Goal: Task Accomplishment & Management: Use online tool/utility

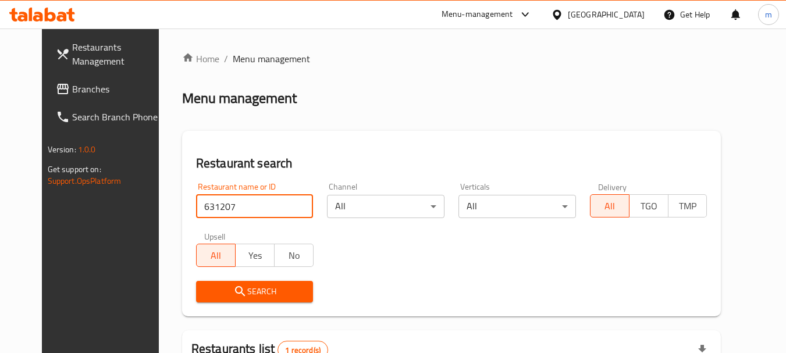
scroll to position [166, 0]
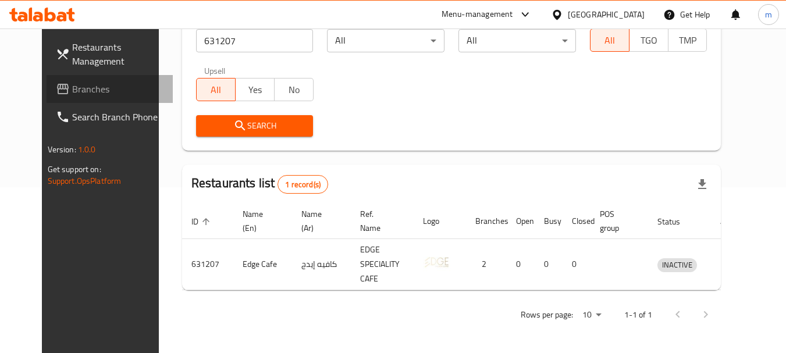
click at [72, 82] on span "Branches" at bounding box center [118, 89] width 92 height 14
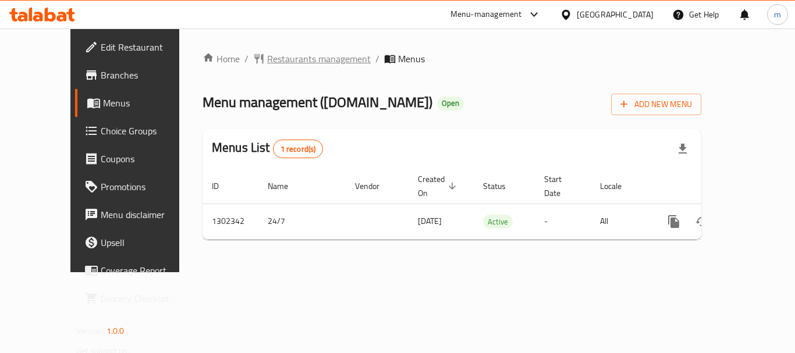
click at [280, 61] on span "Restaurants management" at bounding box center [319, 59] width 104 height 14
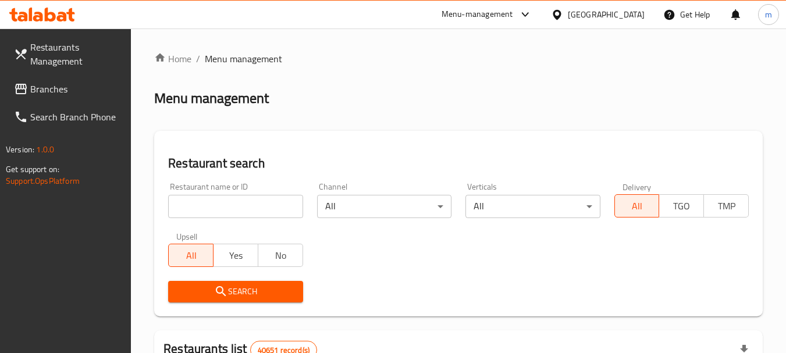
click at [237, 204] on input "search" at bounding box center [235, 206] width 134 height 23
paste input "702400"
type input "702400"
click button "Search" at bounding box center [235, 292] width 134 height 22
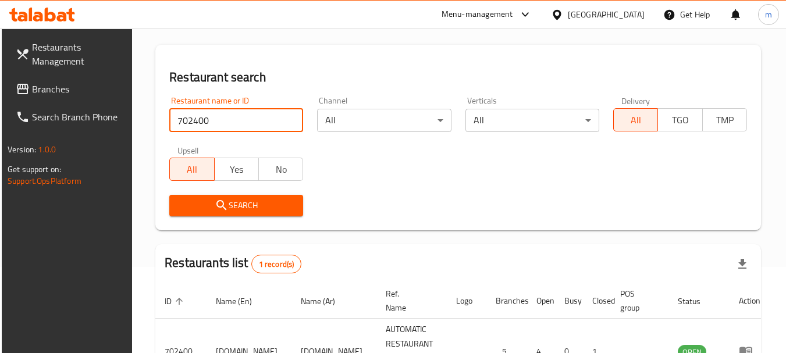
scroll to position [166, 0]
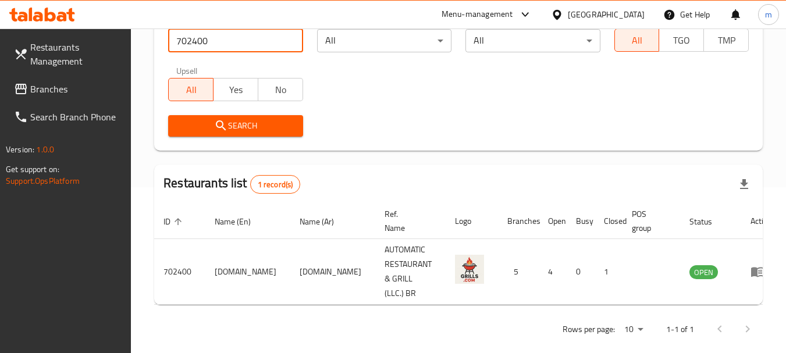
click at [612, 8] on div "[GEOGRAPHIC_DATA]" at bounding box center [606, 14] width 77 height 13
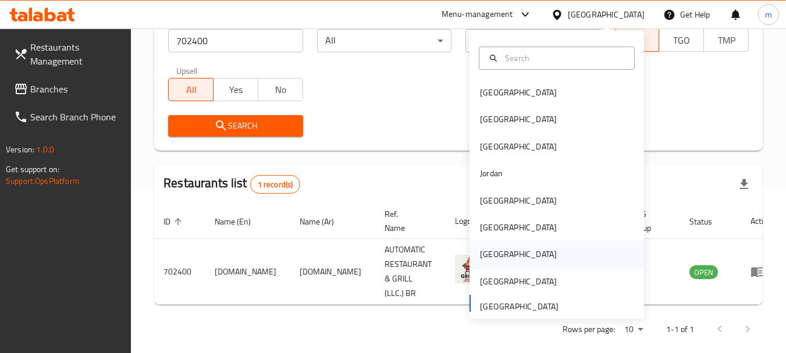
click at [483, 259] on div "Qatar" at bounding box center [518, 254] width 77 height 13
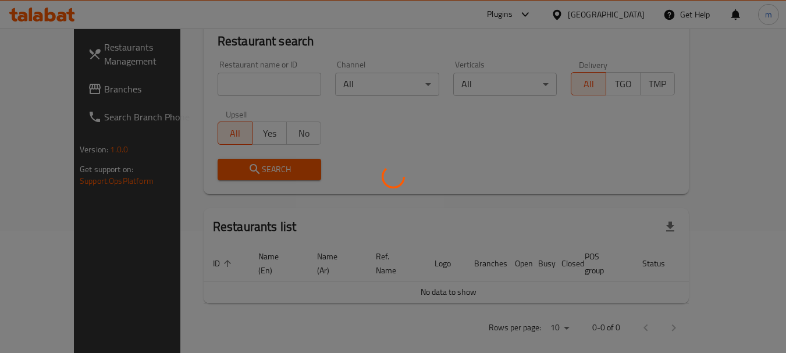
scroll to position [166, 0]
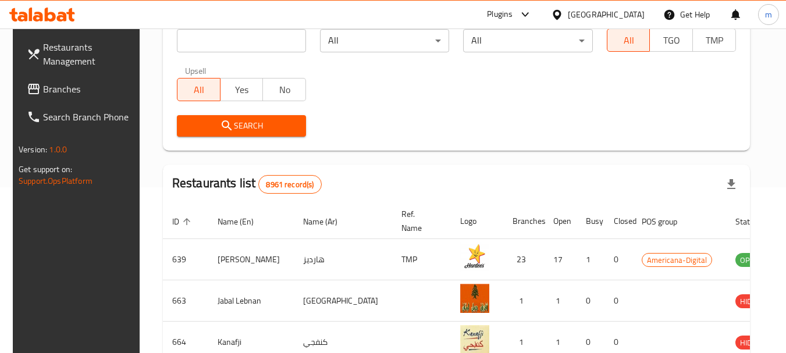
click at [48, 94] on span "Branches" at bounding box center [89, 89] width 92 height 14
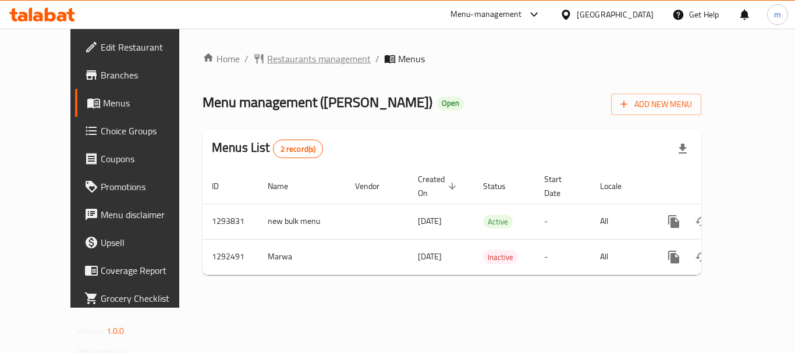
click at [294, 52] on span "Restaurants management" at bounding box center [319, 59] width 104 height 14
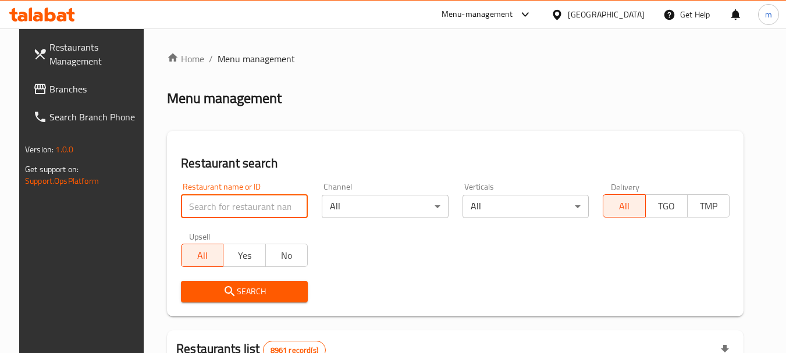
click at [243, 207] on input "search" at bounding box center [244, 206] width 127 height 23
paste input "699001"
type input "699001"
click button "Search" at bounding box center [244, 292] width 127 height 22
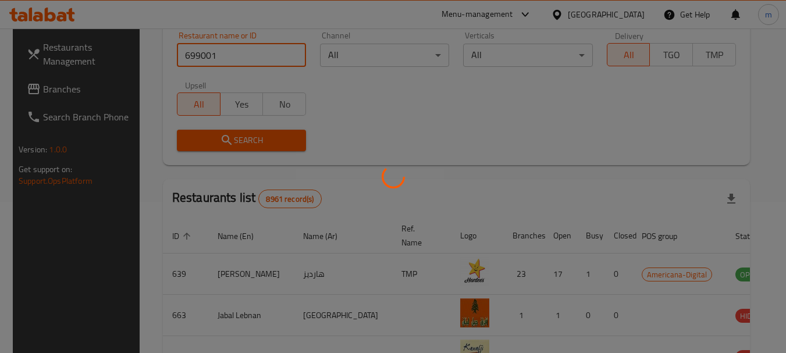
scroll to position [156, 0]
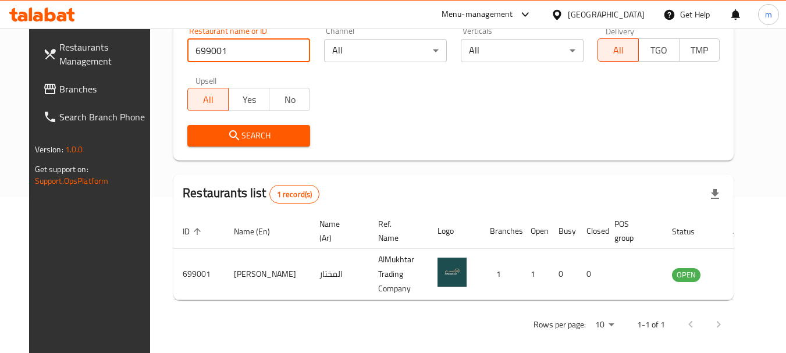
click at [292, 56] on input "699001" at bounding box center [248, 50] width 123 height 23
click at [568, 13] on div at bounding box center [559, 14] width 17 height 13
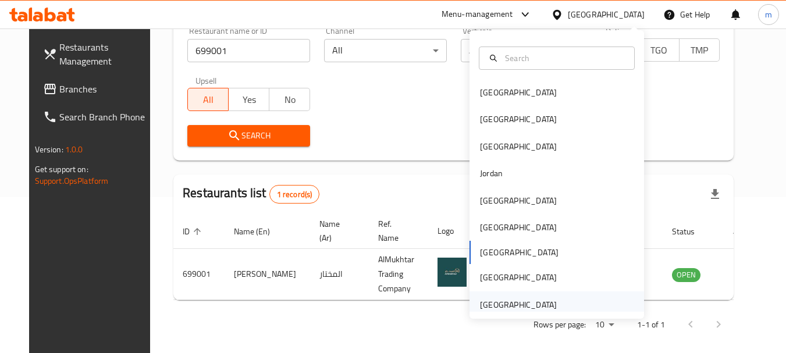
click at [525, 306] on div "[GEOGRAPHIC_DATA]" at bounding box center [518, 304] width 77 height 13
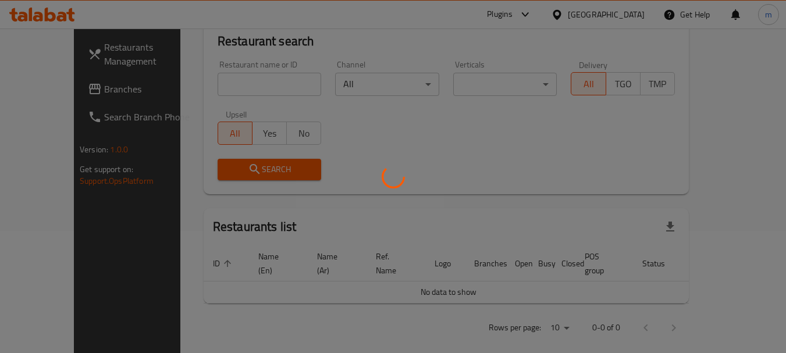
scroll to position [156, 0]
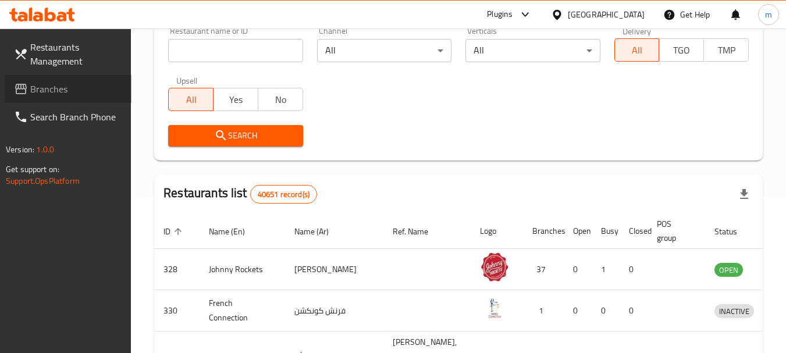
click at [56, 89] on span "Branches" at bounding box center [76, 89] width 92 height 14
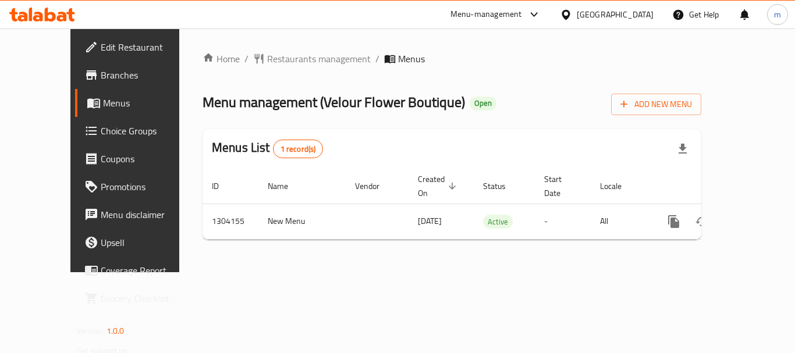
click at [268, 59] on span "Restaurants management" at bounding box center [319, 59] width 104 height 14
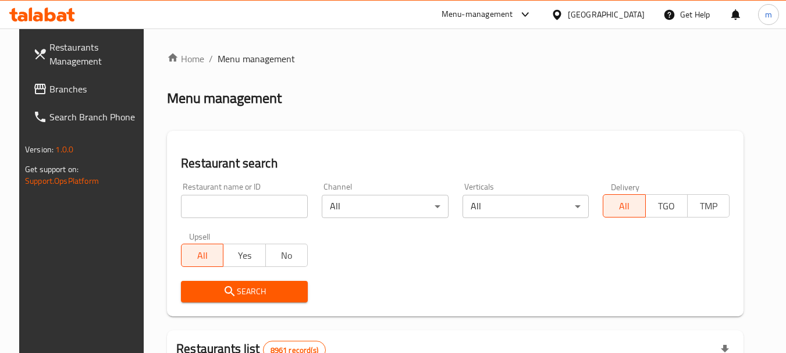
click at [213, 205] on input "search" at bounding box center [244, 206] width 127 height 23
paste input "703085"
type input "703085"
click at [223, 289] on icon "submit" at bounding box center [230, 291] width 14 height 14
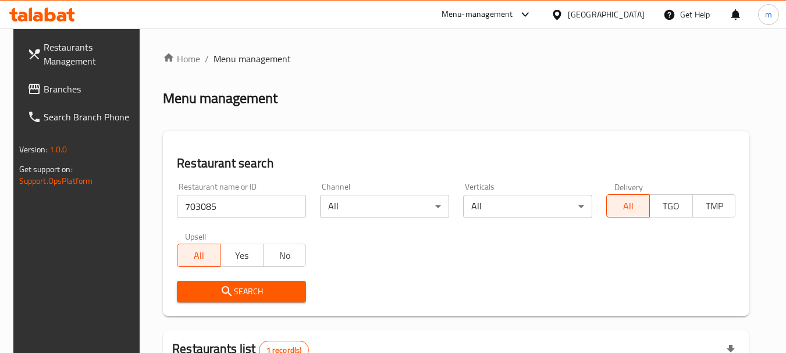
click at [292, 205] on input "703085" at bounding box center [241, 206] width 129 height 23
click at [64, 91] on span "Branches" at bounding box center [90, 89] width 92 height 14
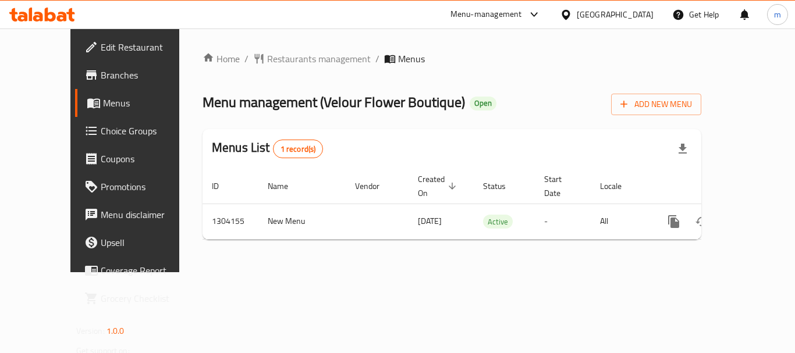
click at [275, 59] on span "Restaurants management" at bounding box center [319, 59] width 104 height 14
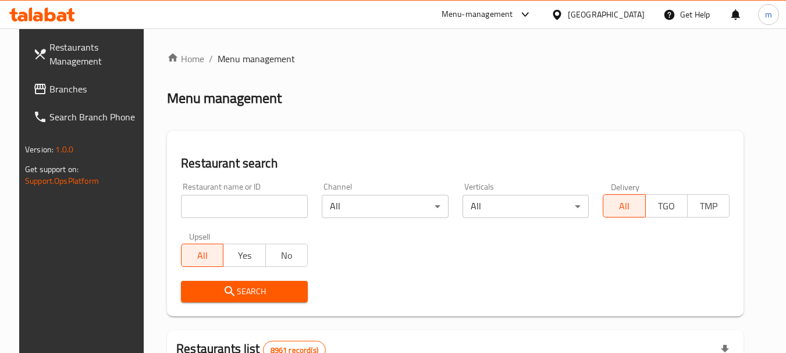
click at [235, 202] on input "search" at bounding box center [244, 206] width 127 height 23
paste input "703085"
type input "703085"
click button "Search" at bounding box center [244, 292] width 127 height 22
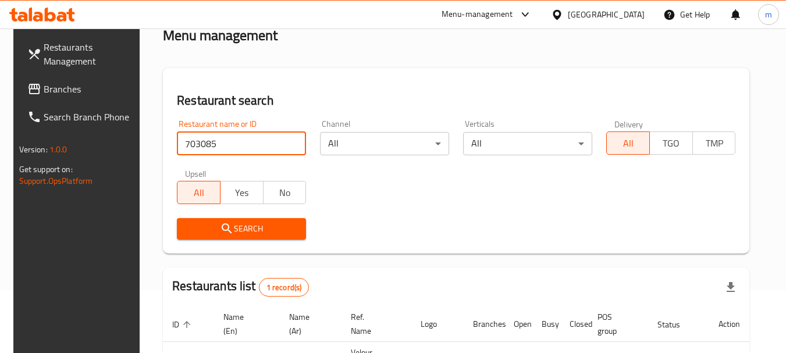
scroll to position [166, 0]
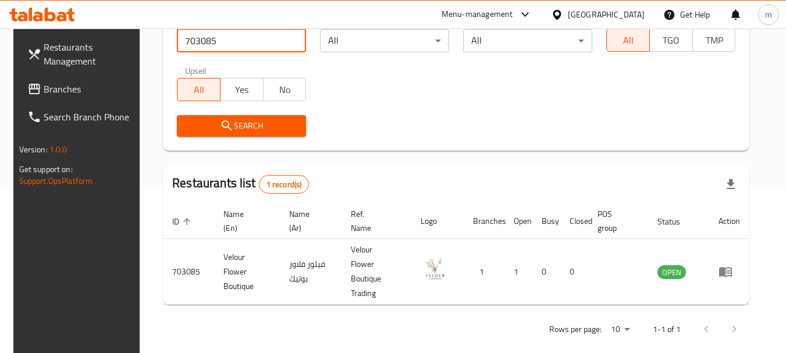
click at [563, 10] on icon at bounding box center [557, 15] width 12 height 12
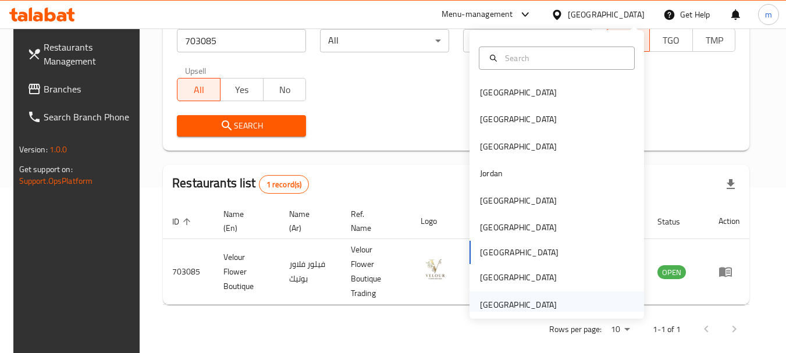
click at [511, 301] on div "[GEOGRAPHIC_DATA]" at bounding box center [518, 304] width 77 height 13
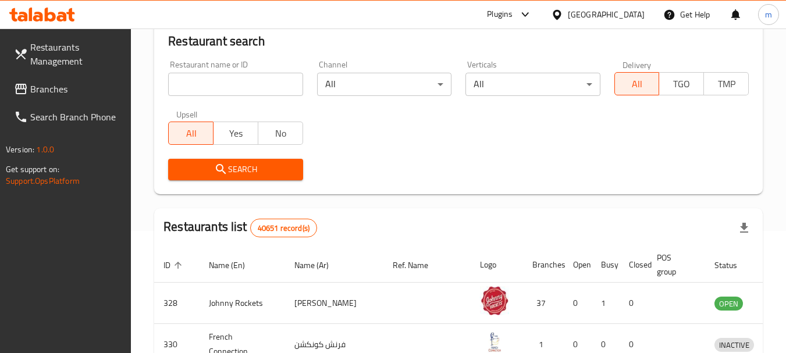
scroll to position [166, 0]
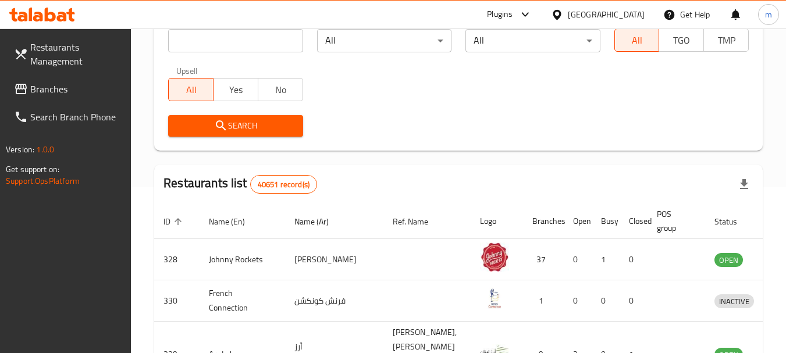
click at [39, 92] on span "Branches" at bounding box center [76, 89] width 92 height 14
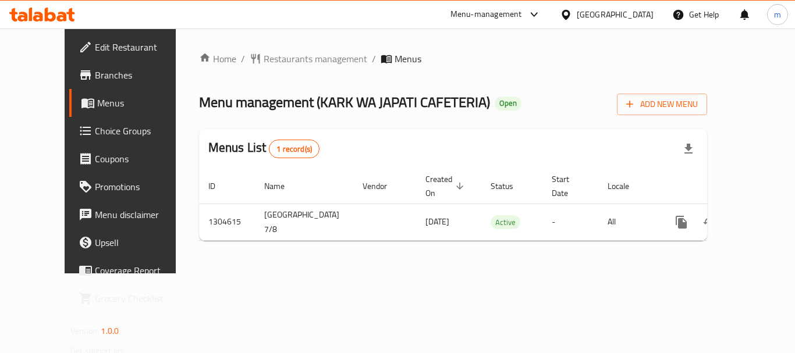
click at [269, 47] on div "Home / Restaurants management / Menus Menu management ( [GEOGRAPHIC_DATA] JAPAT…" at bounding box center [453, 151] width 554 height 245
copy span "breadcrumb"
click at [264, 59] on span "Restaurants management" at bounding box center [316, 59] width 104 height 14
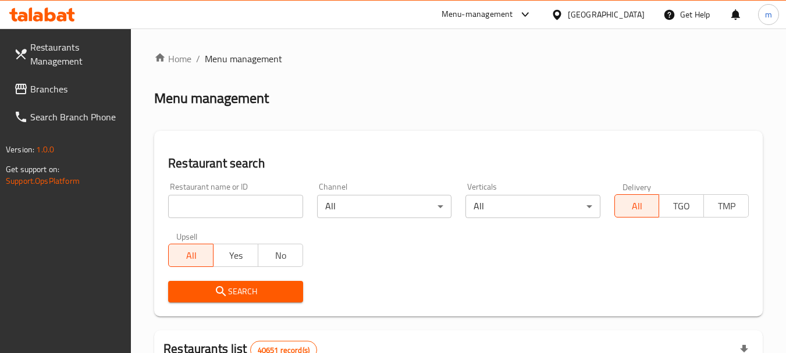
click at [251, 205] on input "search" at bounding box center [235, 206] width 134 height 23
paste input "search"
click button "Search" at bounding box center [235, 292] width 134 height 22
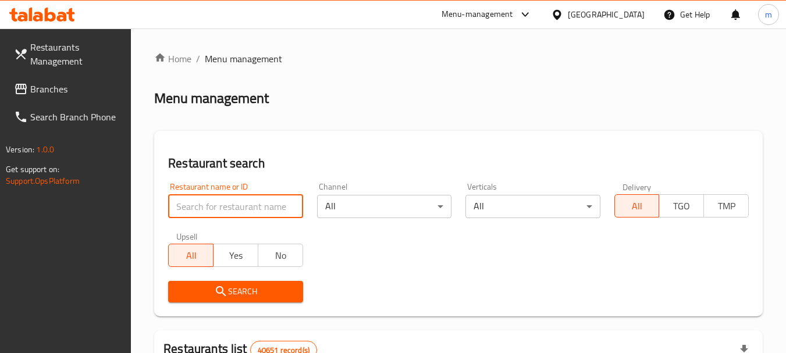
paste input "search"
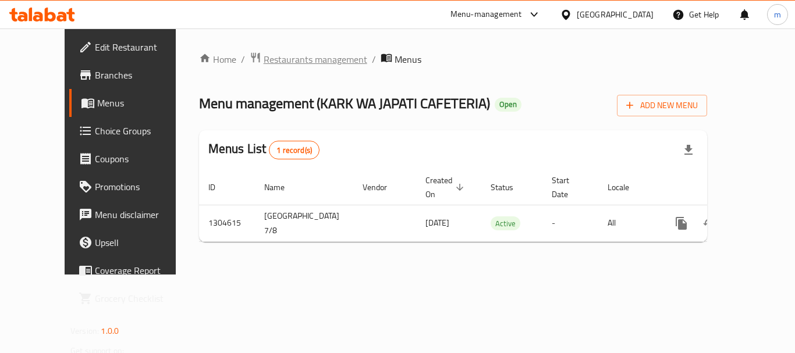
click at [264, 62] on span "Restaurants management" at bounding box center [316, 59] width 104 height 14
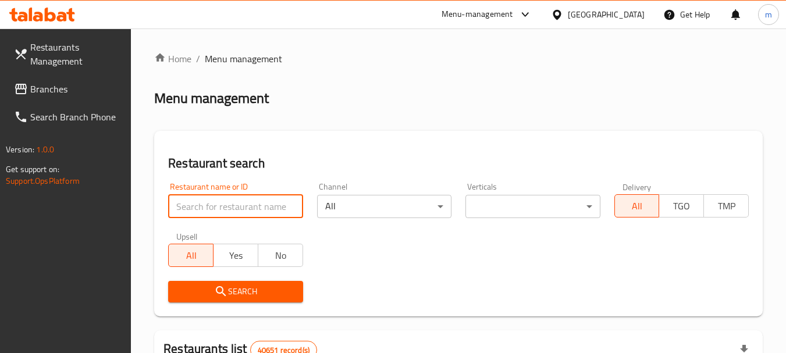
click at [184, 200] on input "search" at bounding box center [235, 206] width 134 height 23
paste input "703040"
type input "703040"
click button "Search" at bounding box center [235, 292] width 134 height 22
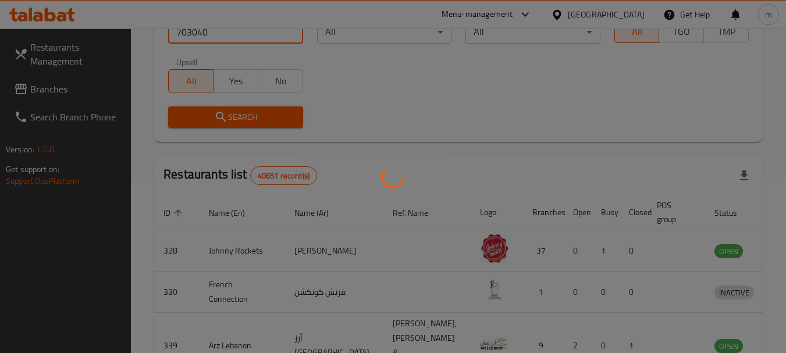
scroll to position [166, 0]
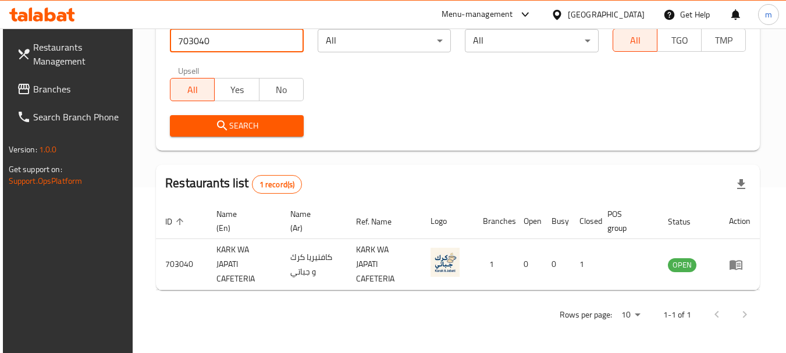
click at [621, 9] on div "United Arab Emirates" at bounding box center [606, 14] width 77 height 13
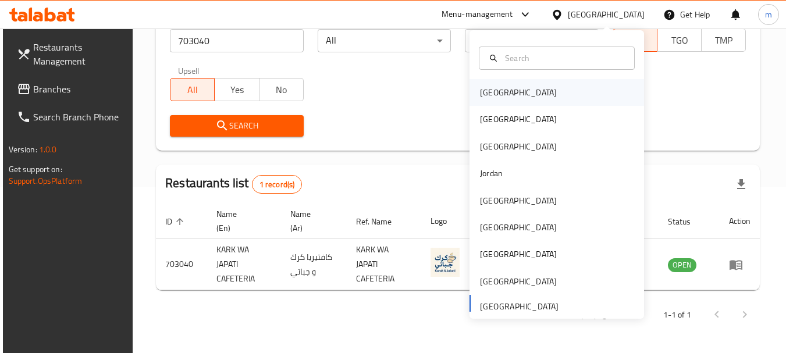
click at [484, 94] on div "Bahrain" at bounding box center [518, 92] width 77 height 13
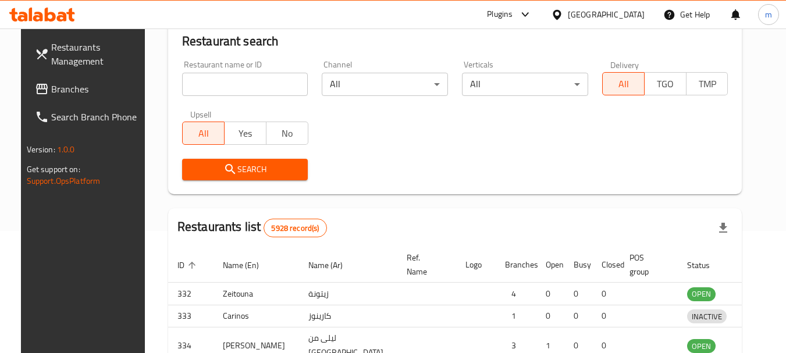
scroll to position [166, 0]
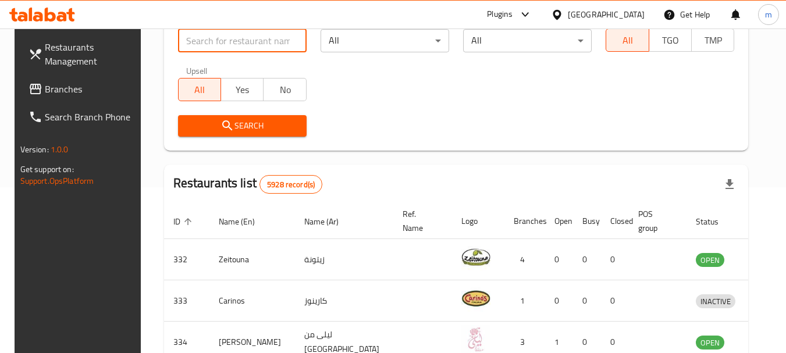
click at [203, 36] on input "search" at bounding box center [242, 40] width 129 height 23
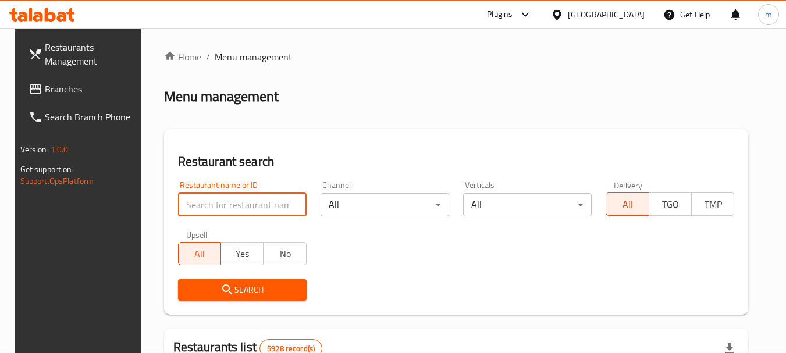
scroll to position [0, 0]
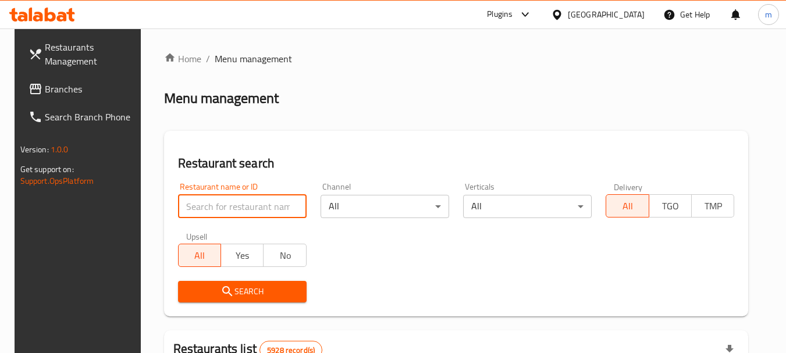
paste input "340806519"
click at [218, 207] on input "340806519" at bounding box center [242, 206] width 129 height 23
paste input "761144"
type input "761144"
click at [252, 296] on span "Search" at bounding box center [242, 291] width 110 height 15
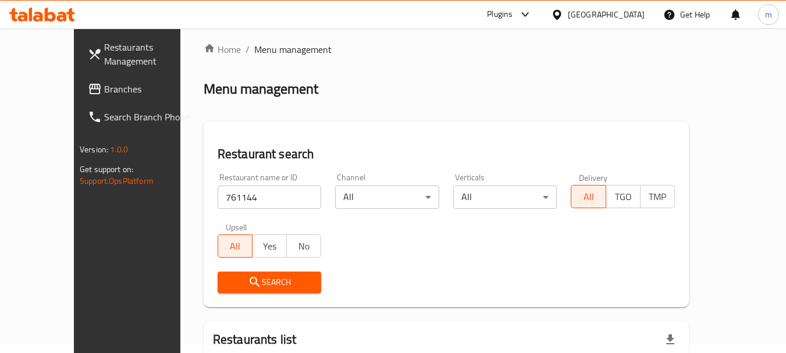
scroll to position [122, 0]
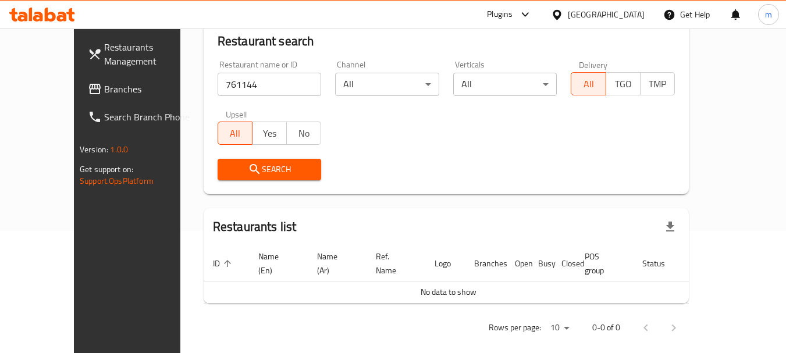
click at [227, 170] on span "Search" at bounding box center [270, 169] width 86 height 15
click at [265, 168] on span "Search" at bounding box center [270, 169] width 86 height 15
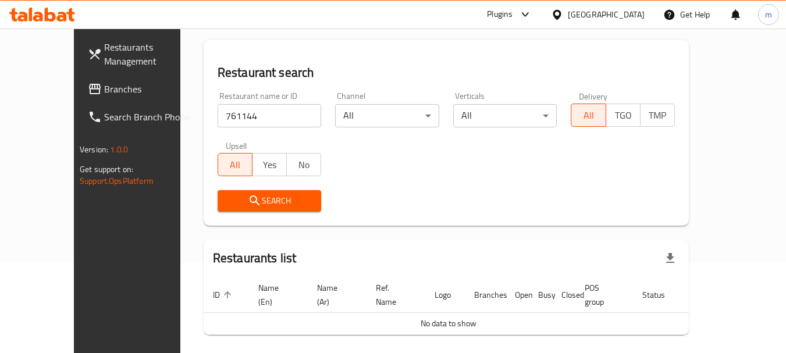
scroll to position [64, 0]
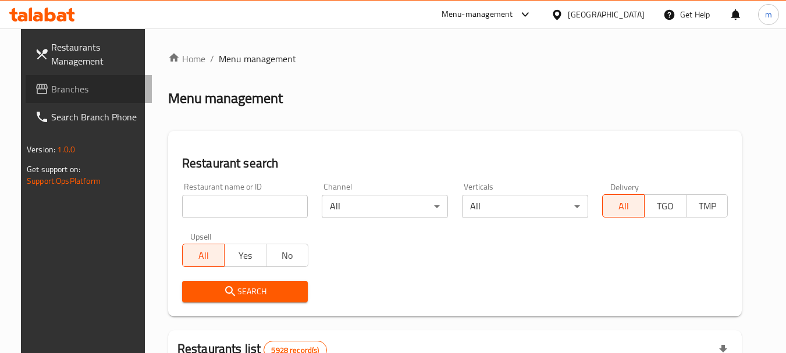
click at [51, 91] on span "Branches" at bounding box center [97, 89] width 92 height 14
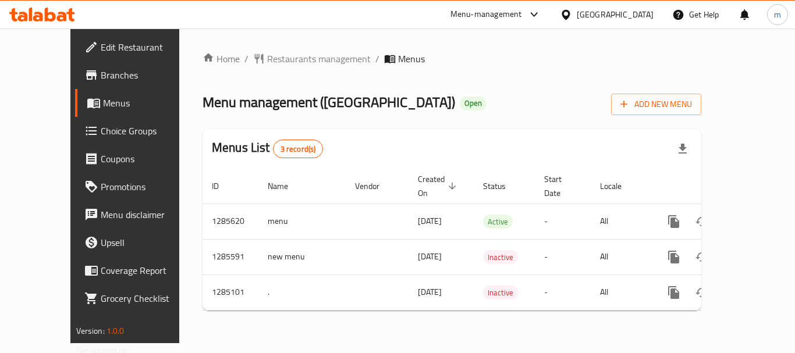
click at [277, 68] on div "Home / Restaurants management / Menus Menu management ( Queen House ) Open Add …" at bounding box center [451, 186] width 499 height 268
click at [279, 62] on span "Restaurants management" at bounding box center [319, 59] width 104 height 14
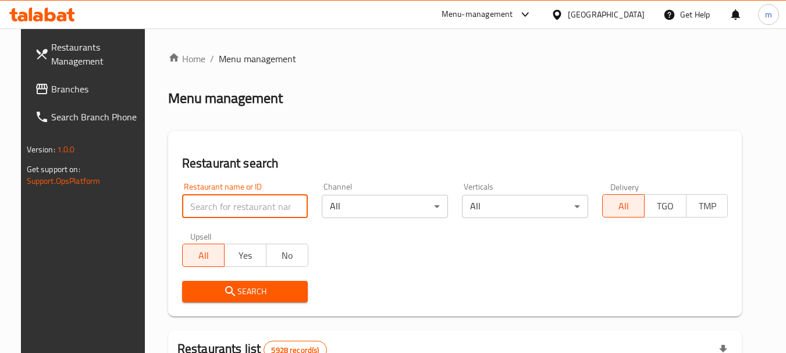
click at [236, 209] on input "search" at bounding box center [245, 206] width 126 height 23
paste input "695700"
type input "695700"
click button "Search" at bounding box center [245, 292] width 126 height 22
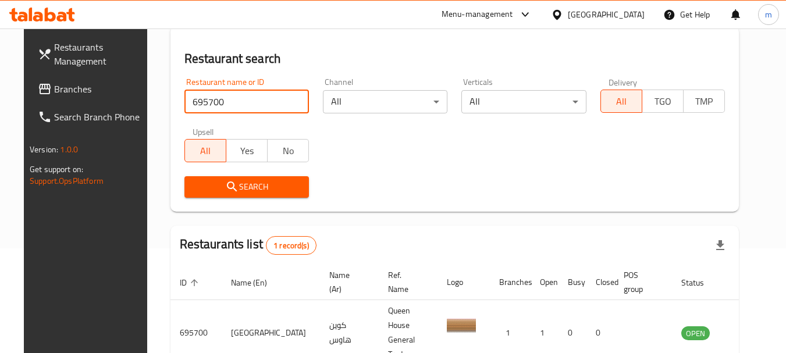
scroll to position [116, 0]
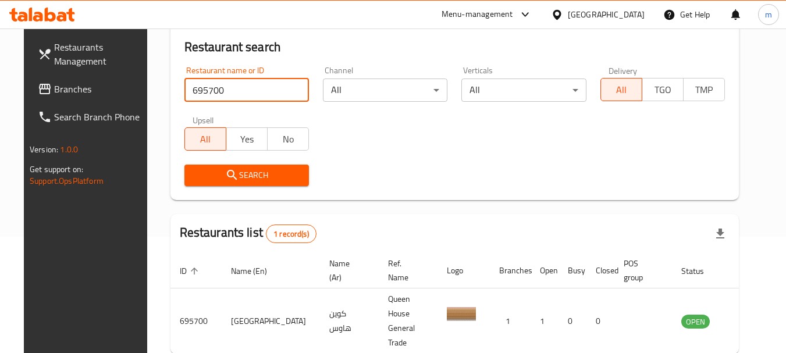
click at [294, 79] on input "695700" at bounding box center [246, 90] width 124 height 23
click at [297, 84] on input "695700" at bounding box center [246, 90] width 124 height 23
click at [635, 14] on div "Bahrain" at bounding box center [606, 14] width 77 height 13
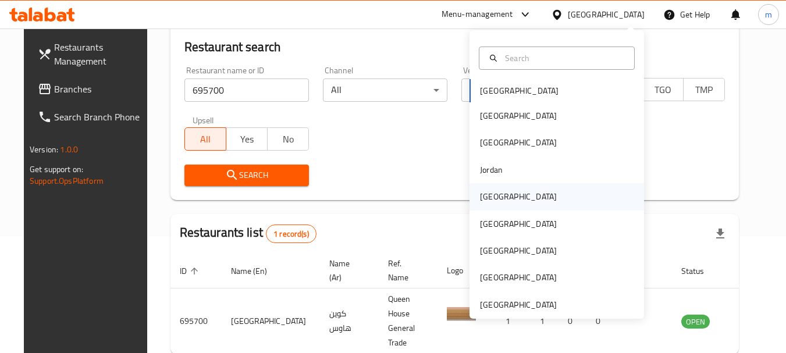
click at [508, 192] on div "[GEOGRAPHIC_DATA]" at bounding box center [556, 196] width 175 height 27
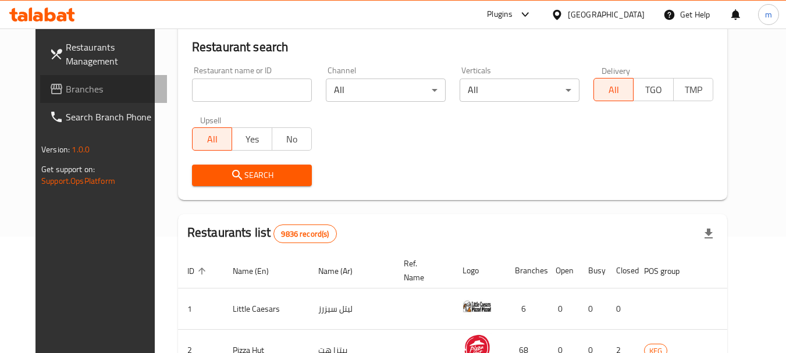
click at [49, 83] on icon at bounding box center [56, 89] width 14 height 14
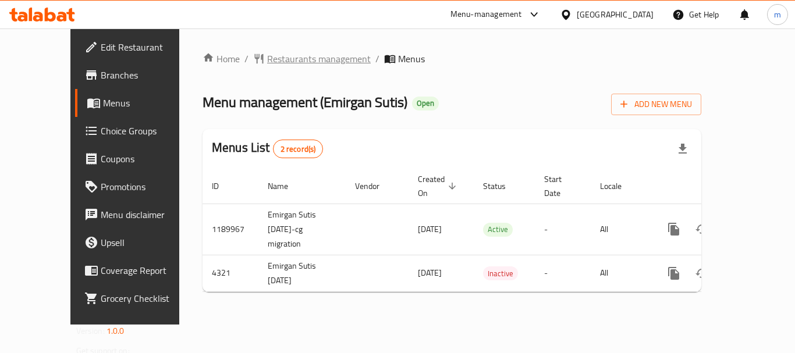
click at [267, 52] on span "Restaurants management" at bounding box center [319, 59] width 104 height 14
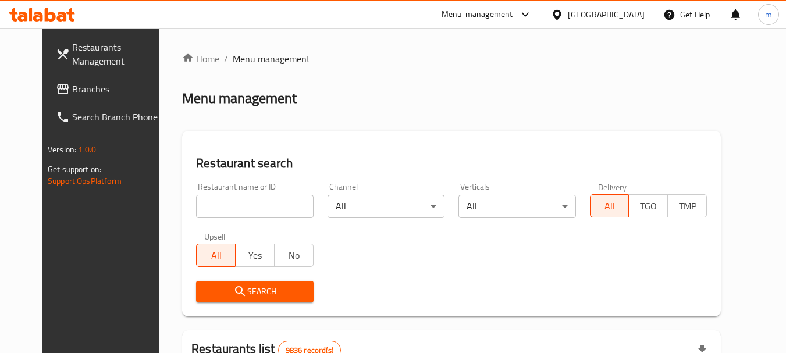
click at [222, 220] on div "Restaurant name or ID Restaurant name or ID" at bounding box center [254, 200] width 131 height 49
click at [222, 209] on input "search" at bounding box center [254, 206] width 117 height 23
paste input "2744"
type input "2744"
click button "Search" at bounding box center [254, 292] width 117 height 22
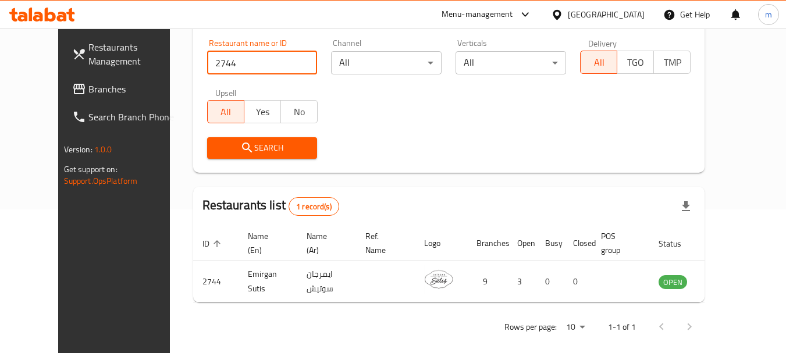
scroll to position [151, 0]
